Goal: Task Accomplishment & Management: Manage account settings

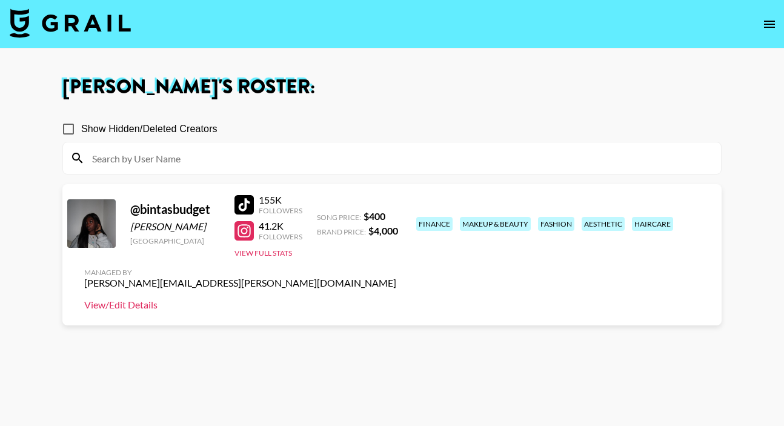
click at [396, 299] on link "View/Edit Details" at bounding box center [240, 305] width 312 height 12
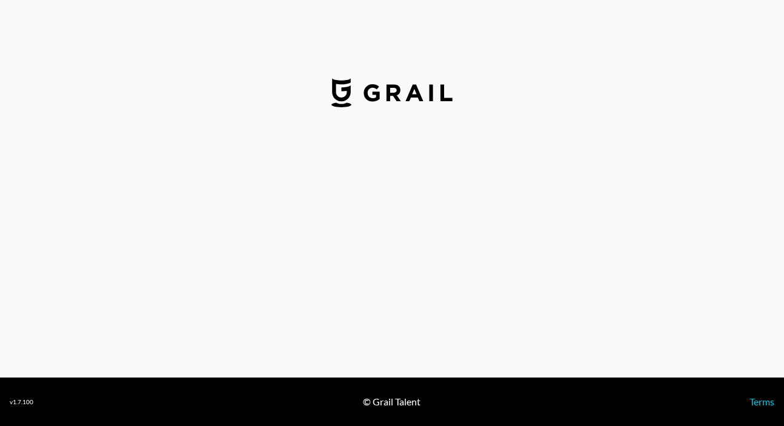
select select "USD"
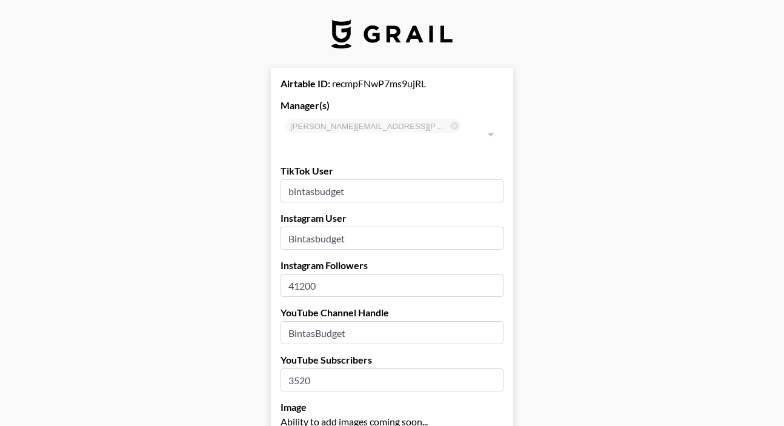
click at [304, 274] on input "41200" at bounding box center [392, 285] width 223 height 23
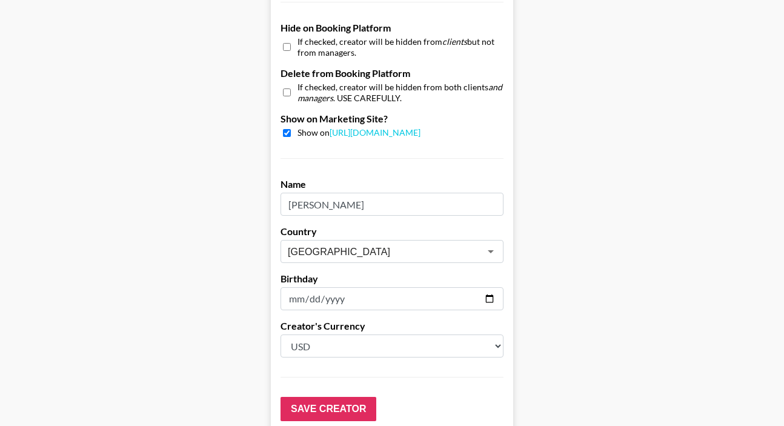
scroll to position [1218, 0]
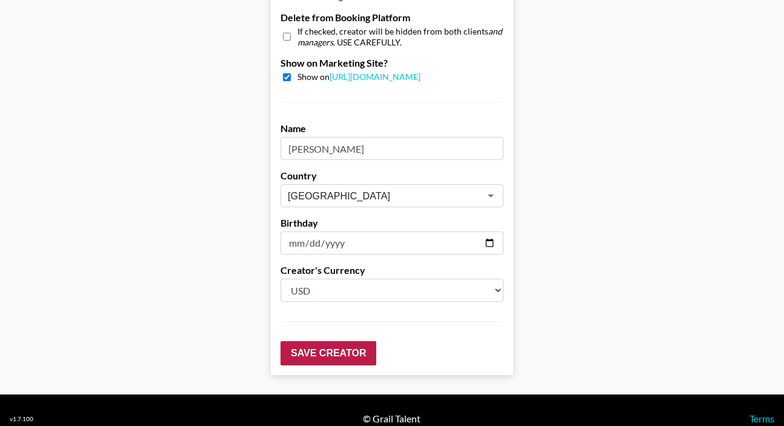
type input "44500"
click at [332, 341] on input "Save Creator" at bounding box center [329, 353] width 96 height 24
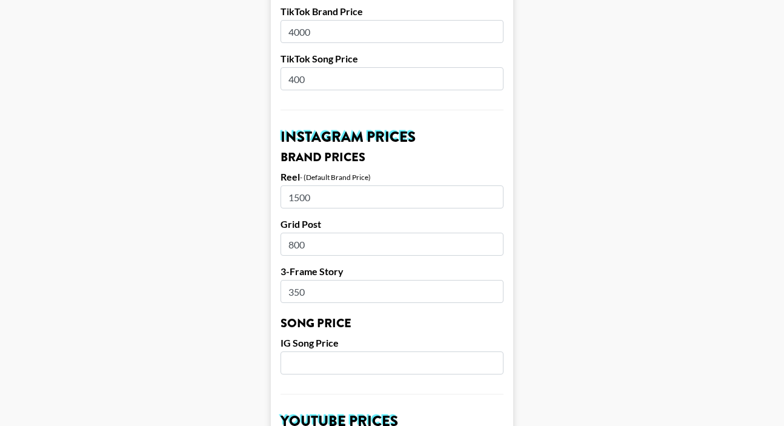
scroll to position [0, 0]
